Goal: Task Accomplishment & Management: Use online tool/utility

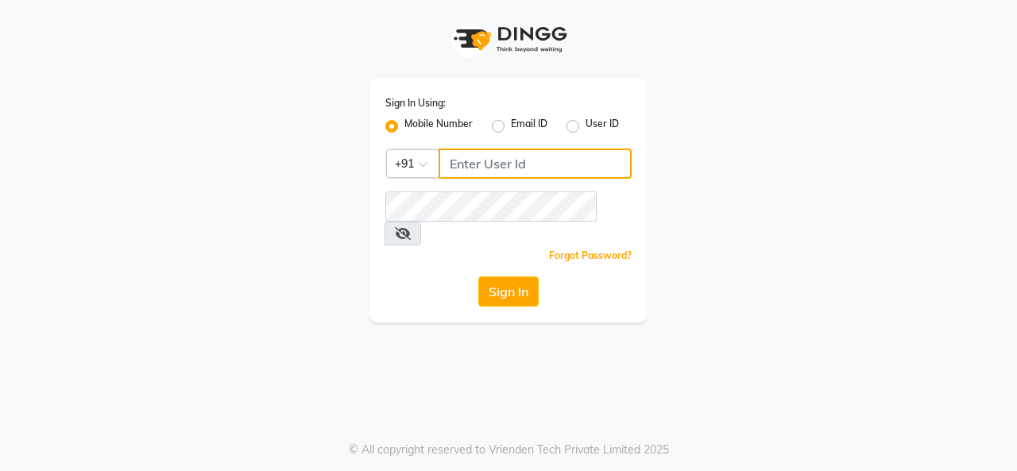
click at [493, 163] on input "Username" at bounding box center [535, 164] width 193 height 30
type input "9818336917"
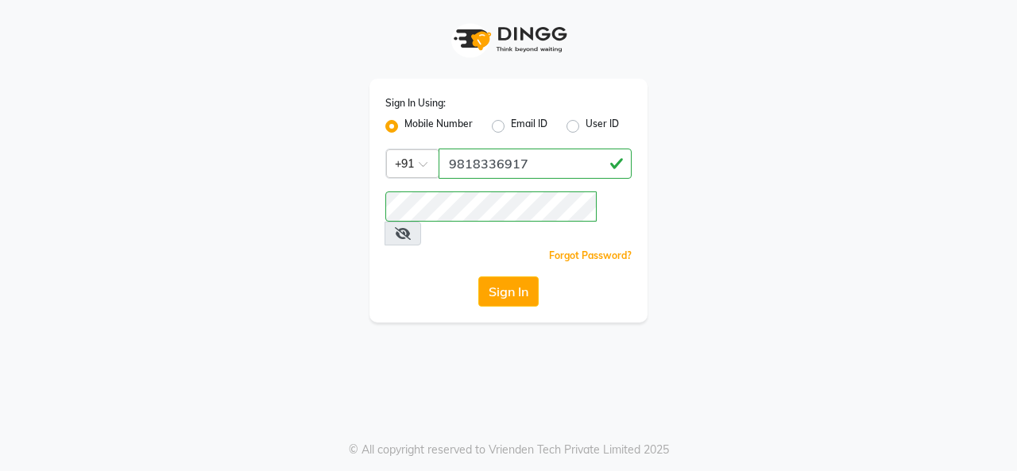
click at [502, 251] on div "Sign In Using: Mobile Number Email ID User ID Country Code × +91 9818336917 Rem…" at bounding box center [509, 201] width 278 height 244
click at [502, 277] on button "Sign In" at bounding box center [508, 292] width 60 height 30
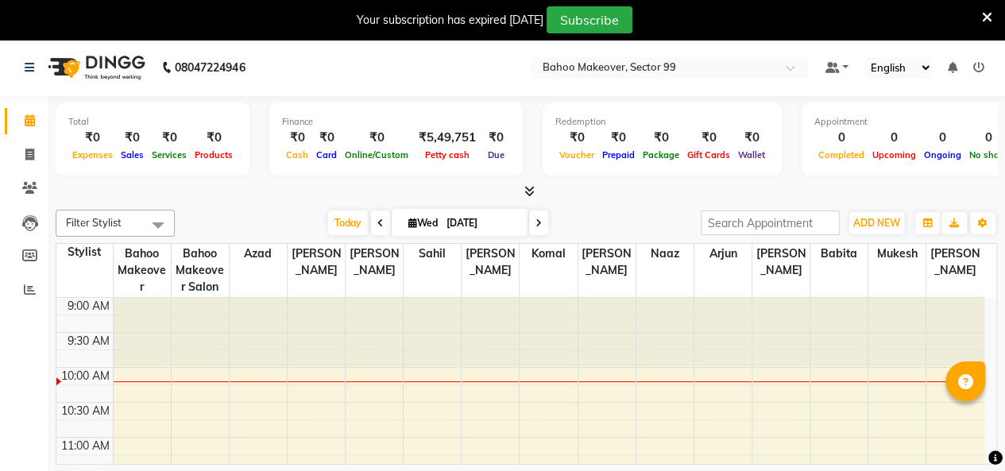
click at [986, 12] on icon at bounding box center [987, 17] width 10 height 14
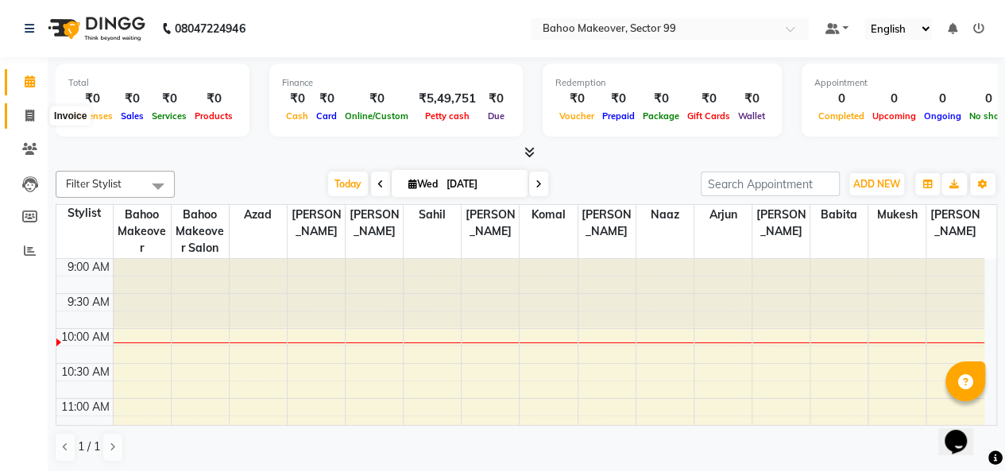
click at [17, 110] on span at bounding box center [30, 116] width 28 height 18
select select "service"
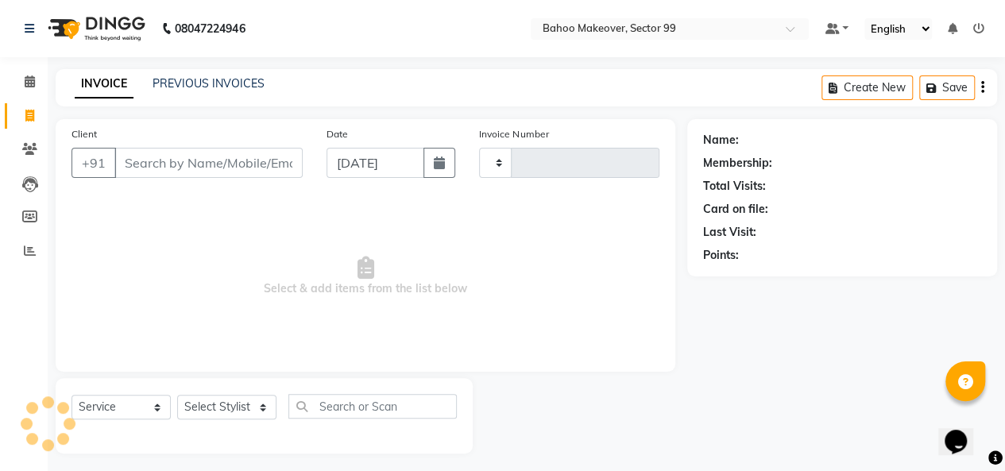
type input "3019"
select select "6856"
click at [165, 165] on input "Client" at bounding box center [208, 163] width 188 height 30
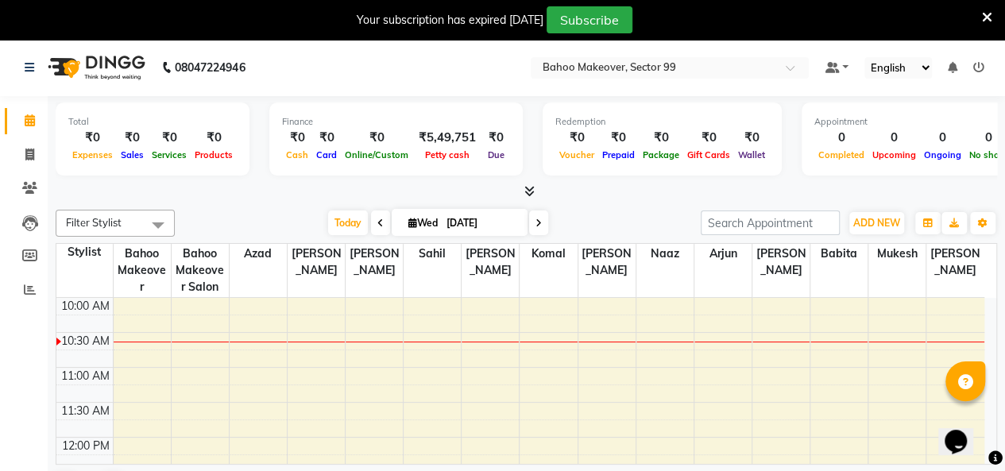
click at [992, 11] on icon at bounding box center [987, 17] width 10 height 14
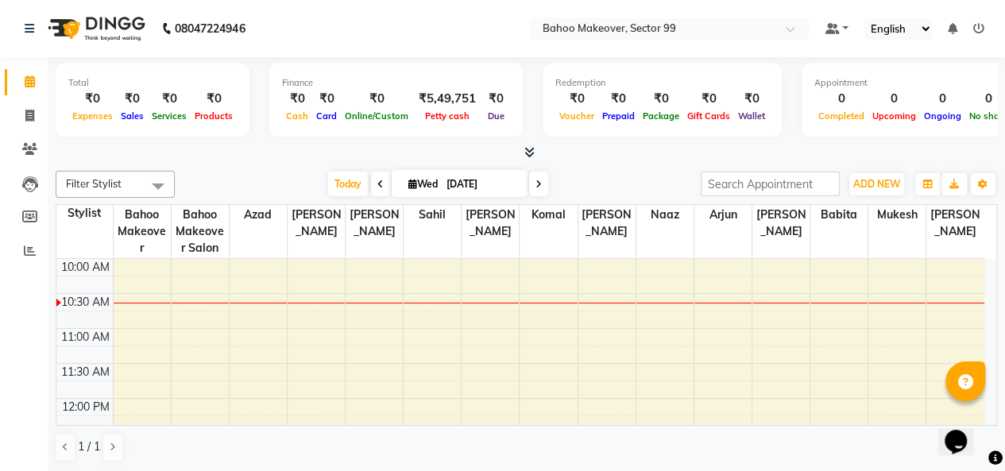
click at [0, 120] on li "Invoice" at bounding box center [24, 116] width 48 height 34
click at [42, 115] on span at bounding box center [30, 116] width 28 height 18
select select "6856"
select select "service"
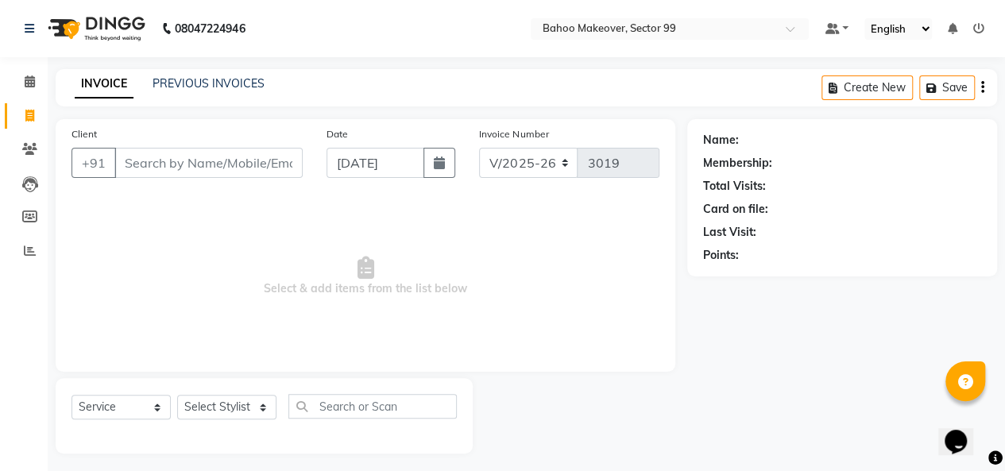
click at [220, 171] on input "Client" at bounding box center [208, 163] width 188 height 30
